Goal: Information Seeking & Learning: Learn about a topic

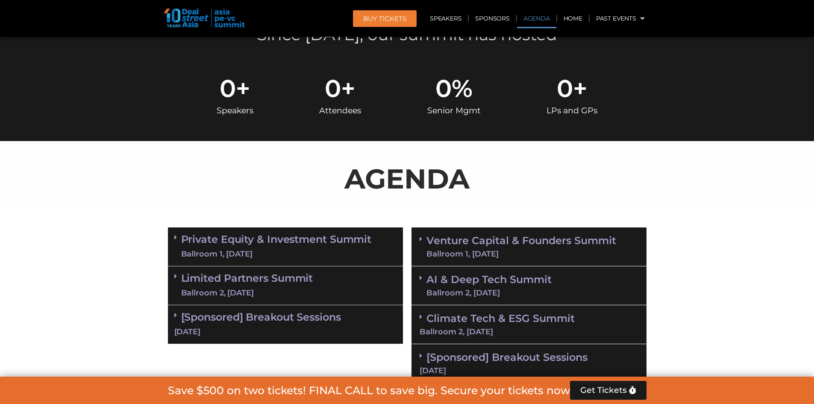
scroll to position [384, 0]
click at [219, 242] on link "Private Equity & Investment Summit Ballroom 1, [DATE]" at bounding box center [276, 247] width 190 height 26
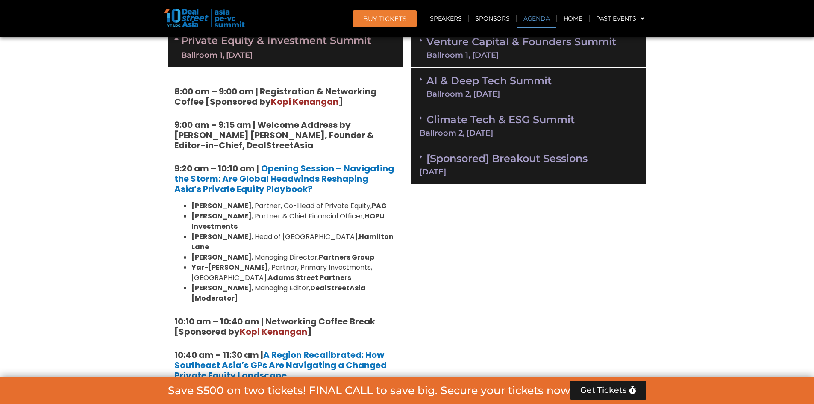
scroll to position [598, 0]
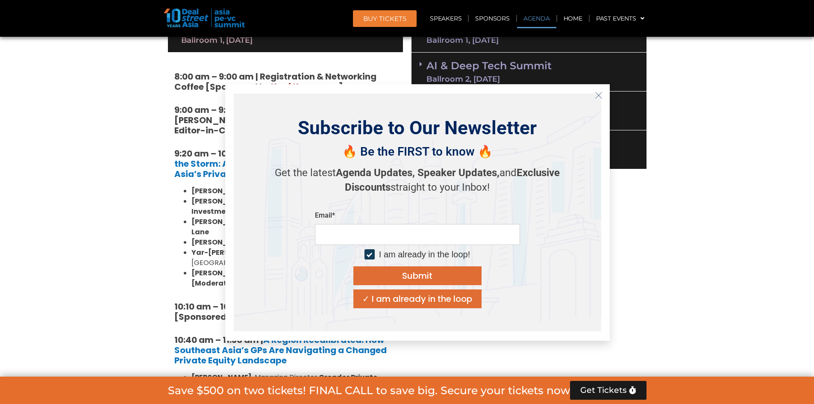
click at [593, 93] on button "Close" at bounding box center [599, 95] width 14 height 14
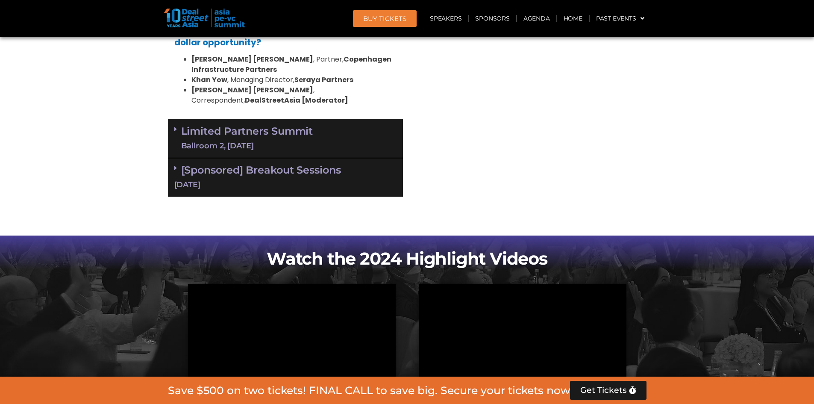
scroll to position [1708, 0]
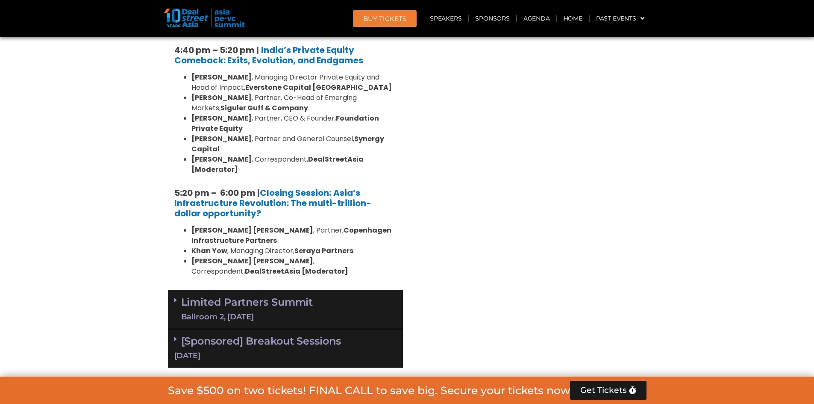
click at [286, 296] on link "Limited Partners [GEOGRAPHIC_DATA] 2, [DATE]" at bounding box center [247, 309] width 132 height 26
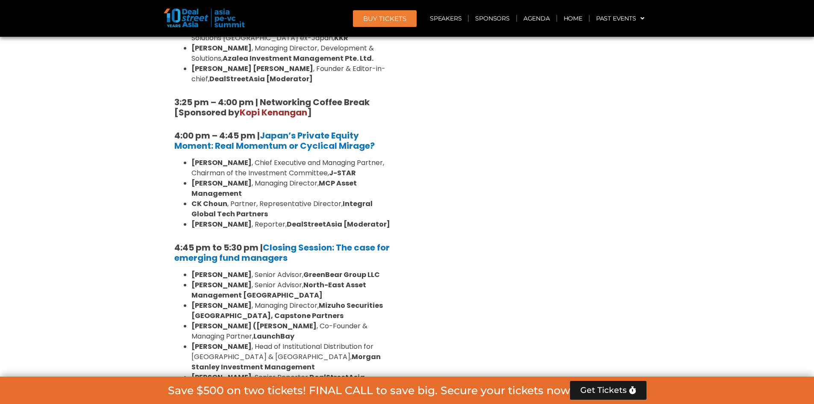
scroll to position [2563, 0]
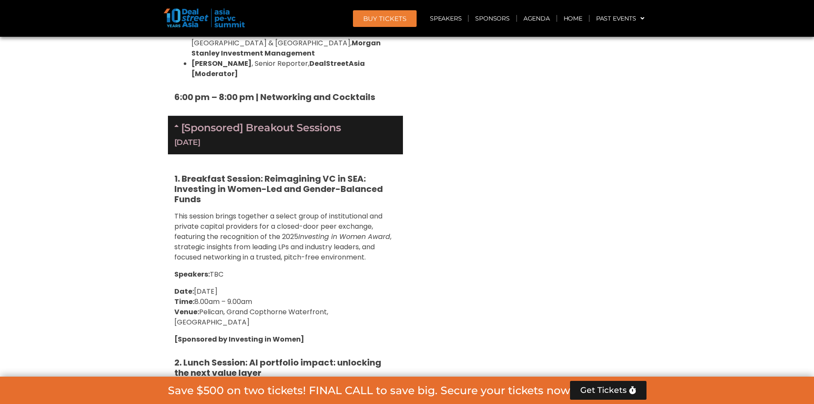
scroll to position [2904, 0]
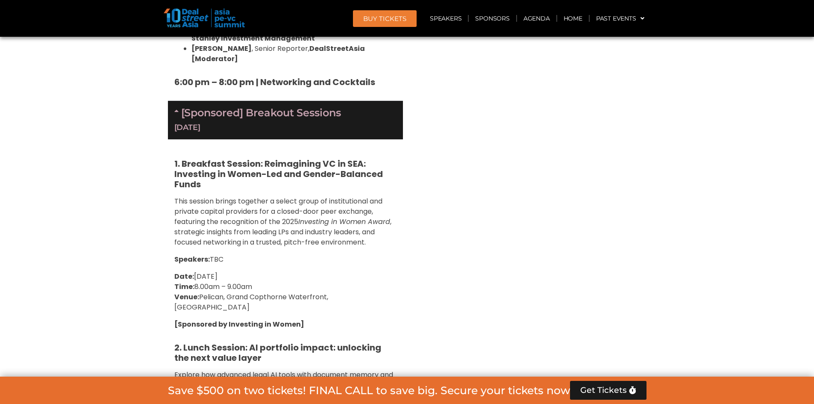
drag, startPoint x: 190, startPoint y: 284, endPoint x: 233, endPoint y: 287, distance: 43.2
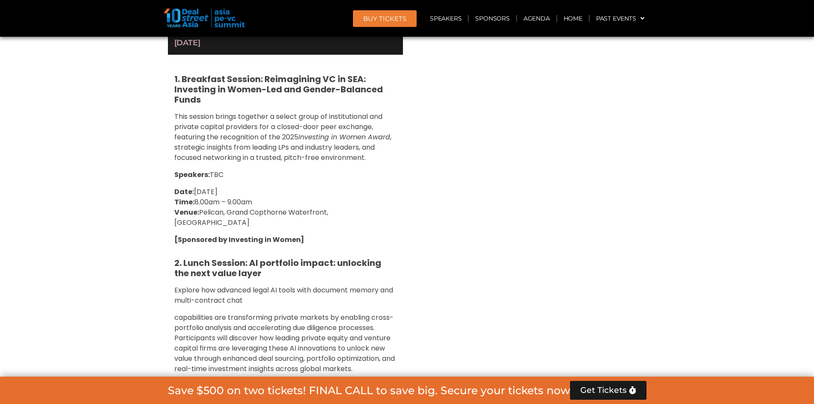
scroll to position [2990, 0]
drag, startPoint x: 313, startPoint y: 220, endPoint x: 230, endPoint y: 232, distance: 84.6
copy strong "Climate Fund Managers"
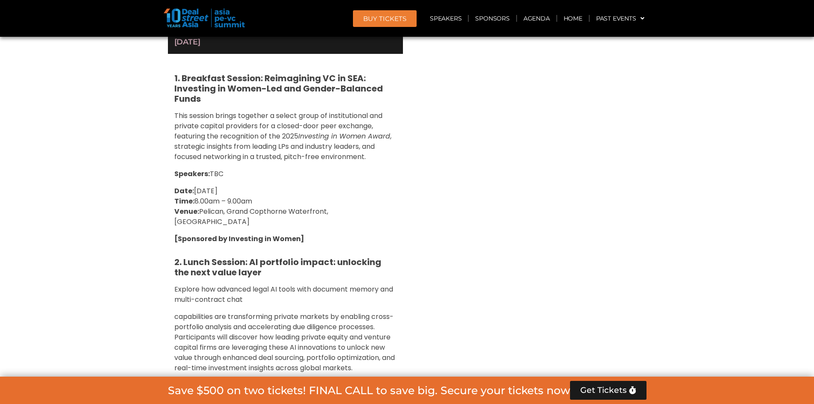
click at [350, 380] on strong "Azalea Investment Management" at bounding box center [281, 390] width 180 height 20
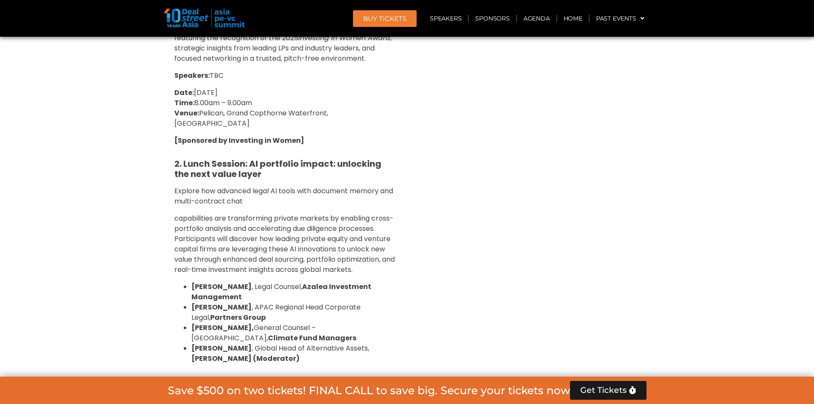
scroll to position [3118, 0]
